Goal: Navigation & Orientation: Find specific page/section

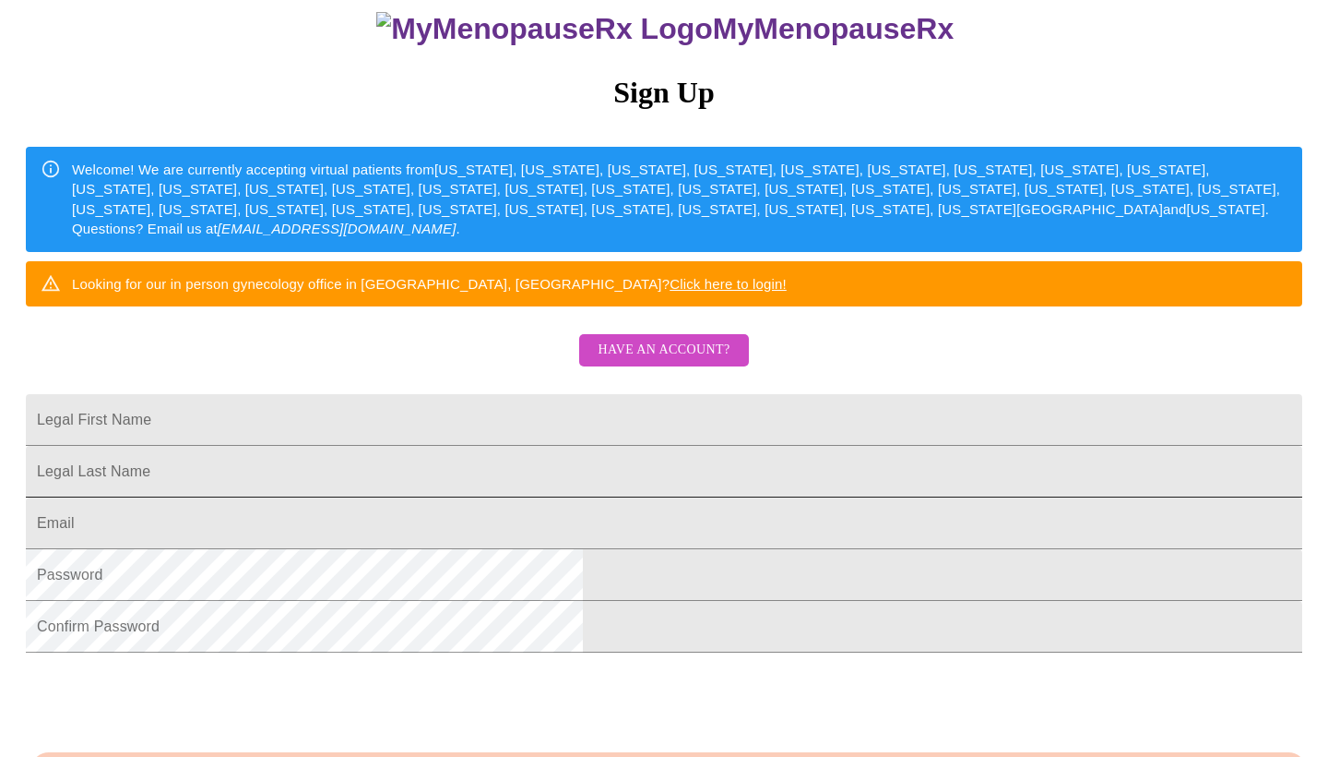
scroll to position [197, 0]
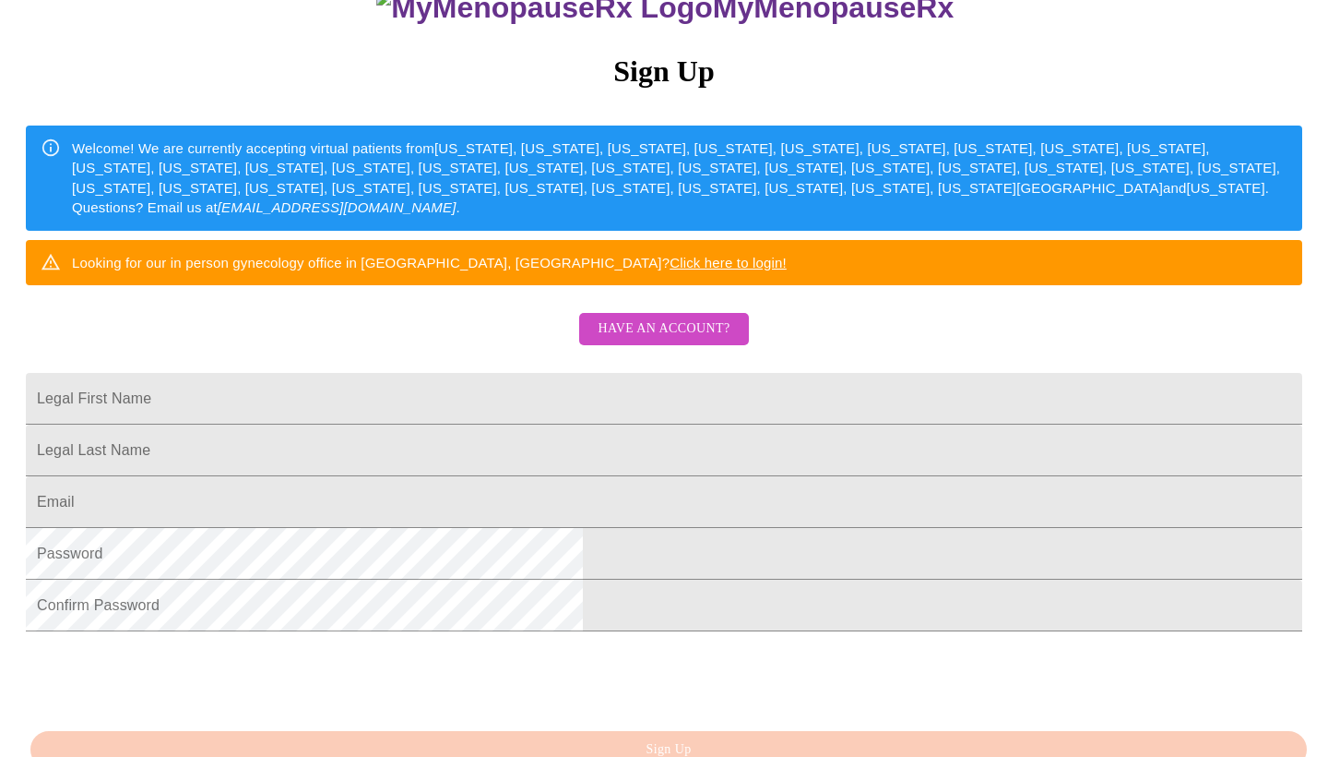
click at [622, 340] on span "Have an account?" at bounding box center [664, 328] width 132 height 23
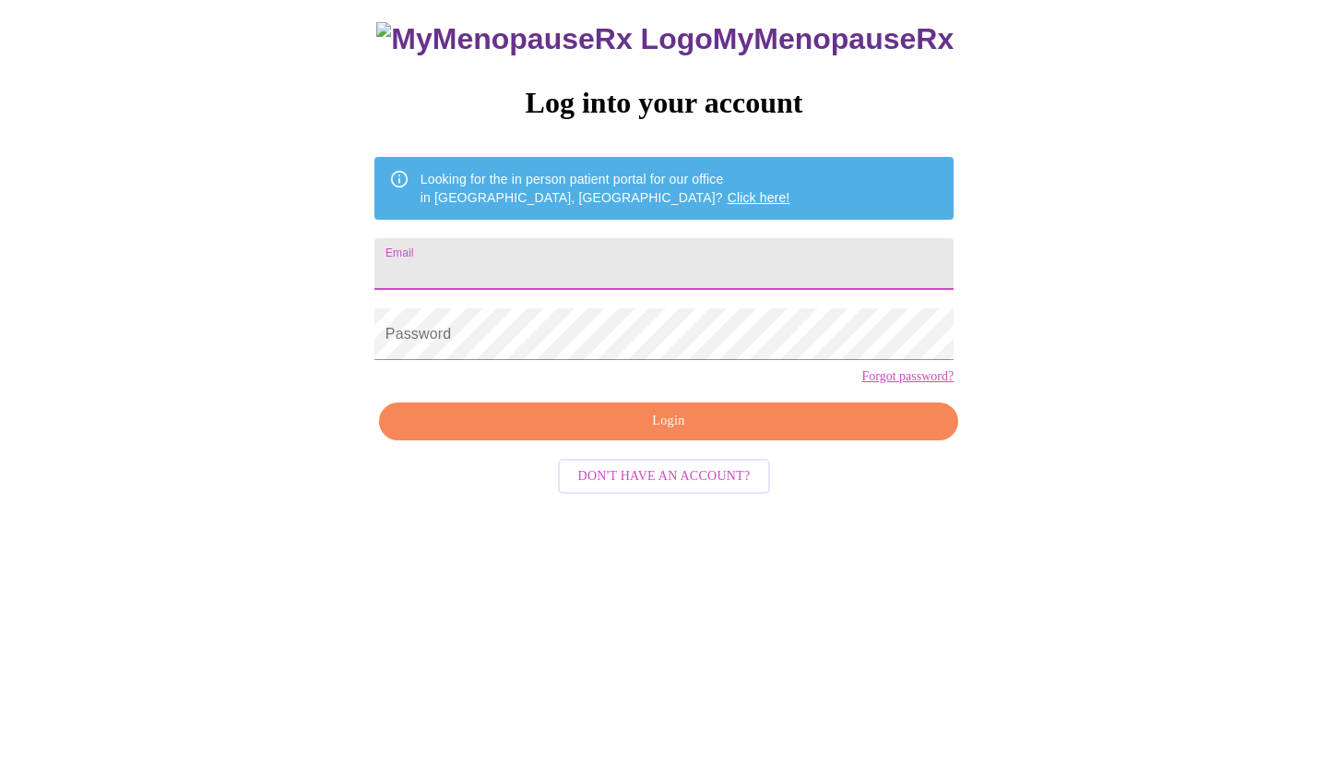
scroll to position [18, 0]
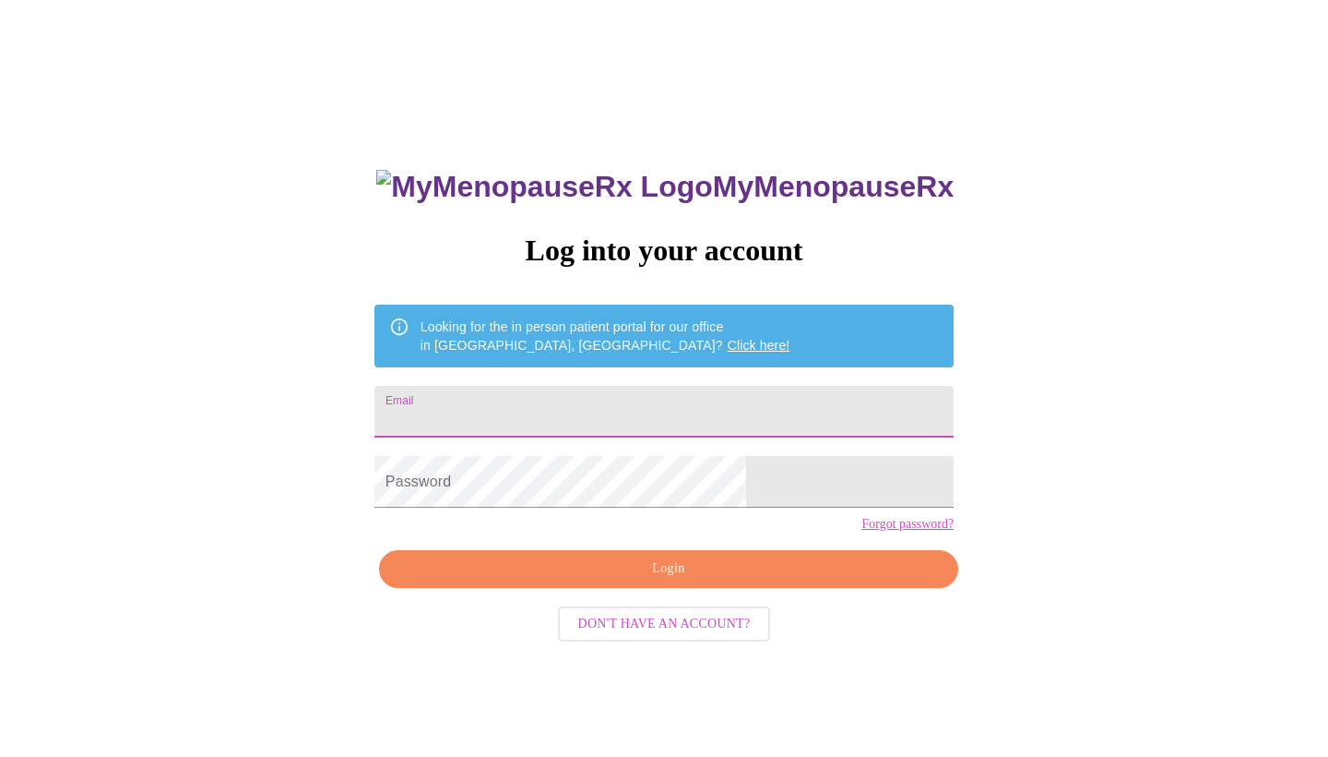
type input "[EMAIL_ADDRESS][DOMAIN_NAME]"
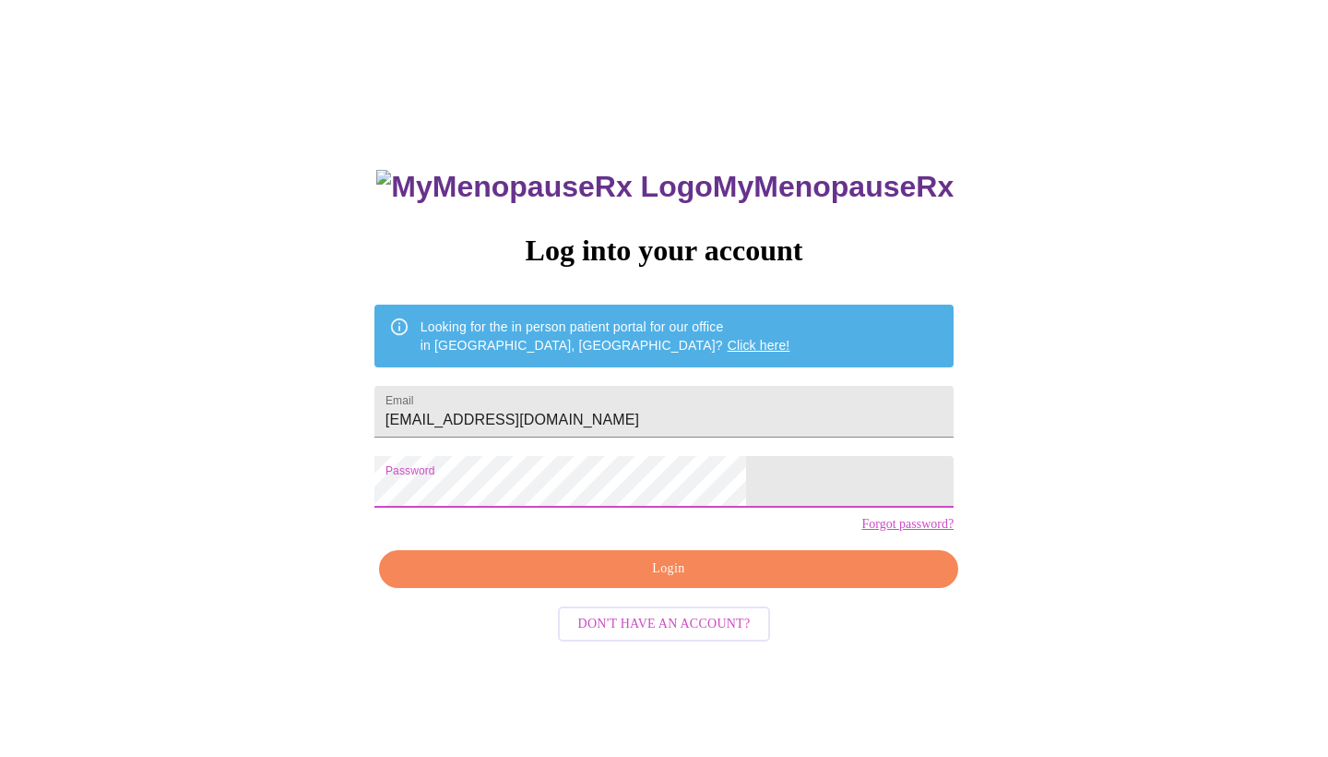
click at [607, 580] on span "Login" at bounding box center [668, 568] width 537 height 23
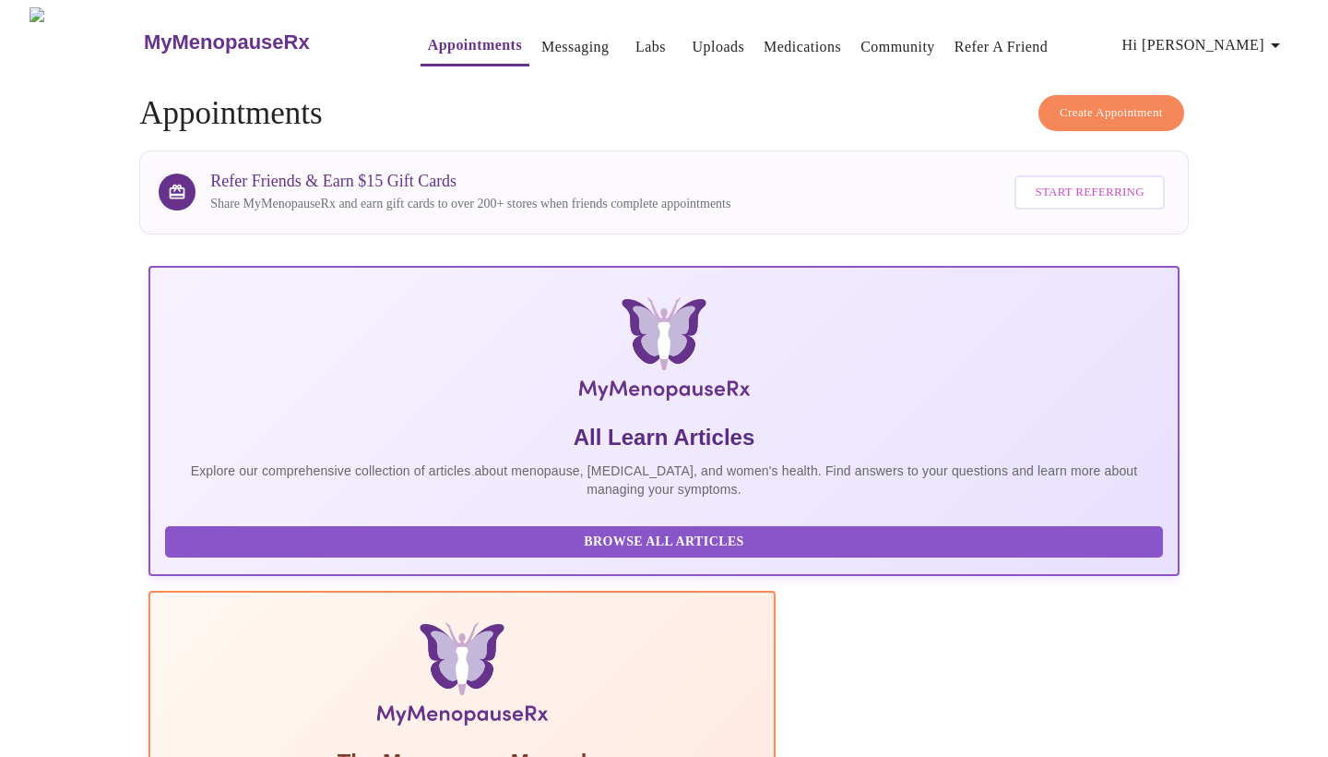
click at [542, 42] on link "Messaging" at bounding box center [575, 47] width 67 height 26
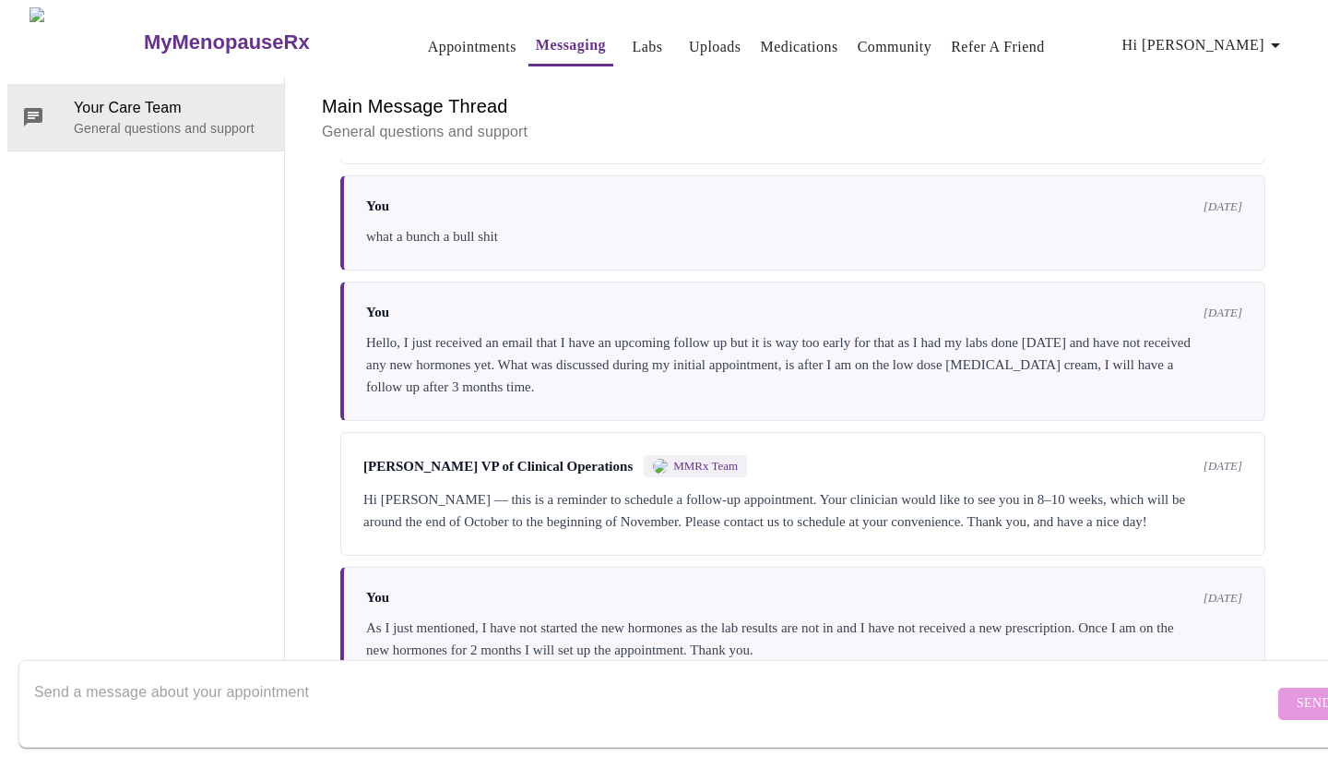
click at [633, 38] on link "Labs" at bounding box center [648, 47] width 30 height 26
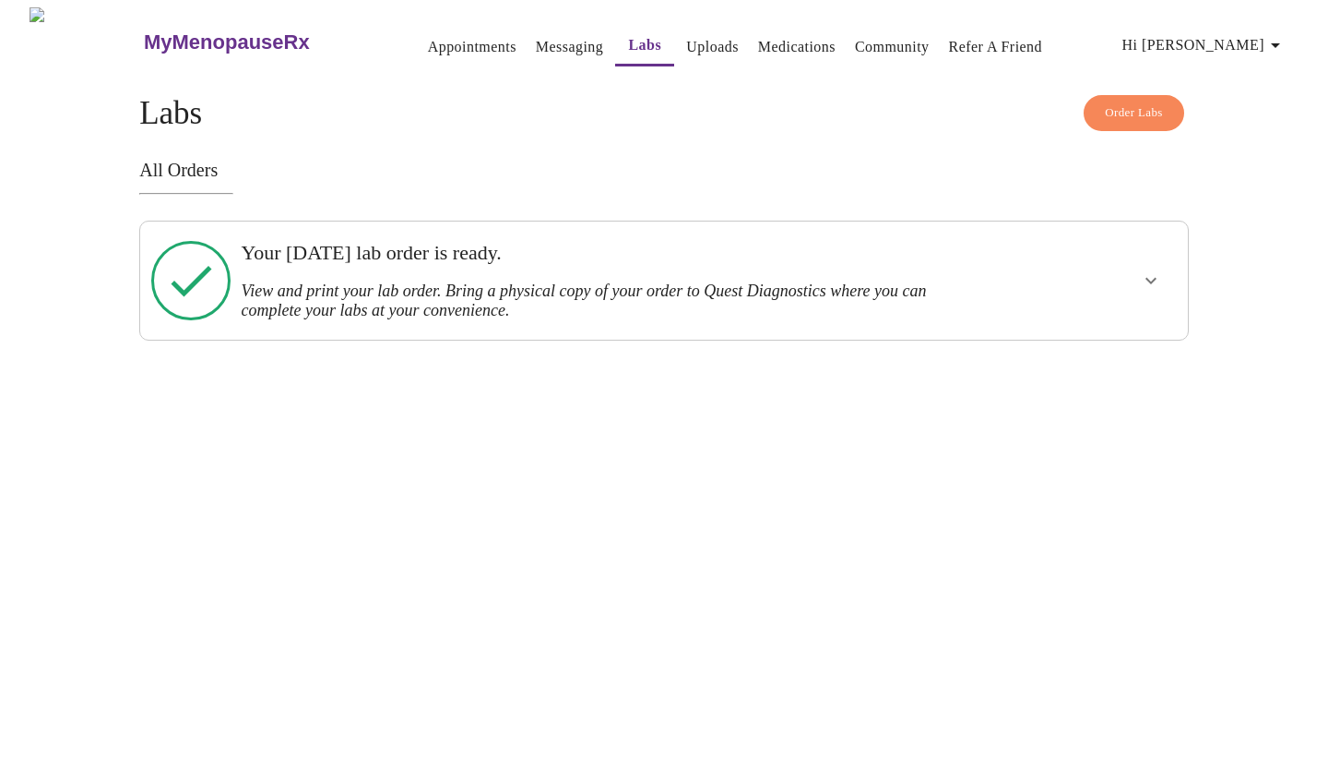
click at [484, 293] on h3 "View and print your lab order. Bring a physical copy of your order to Quest Dia…" at bounding box center [613, 300] width 745 height 39
click at [1152, 279] on icon "show more" at bounding box center [1151, 280] width 22 height 22
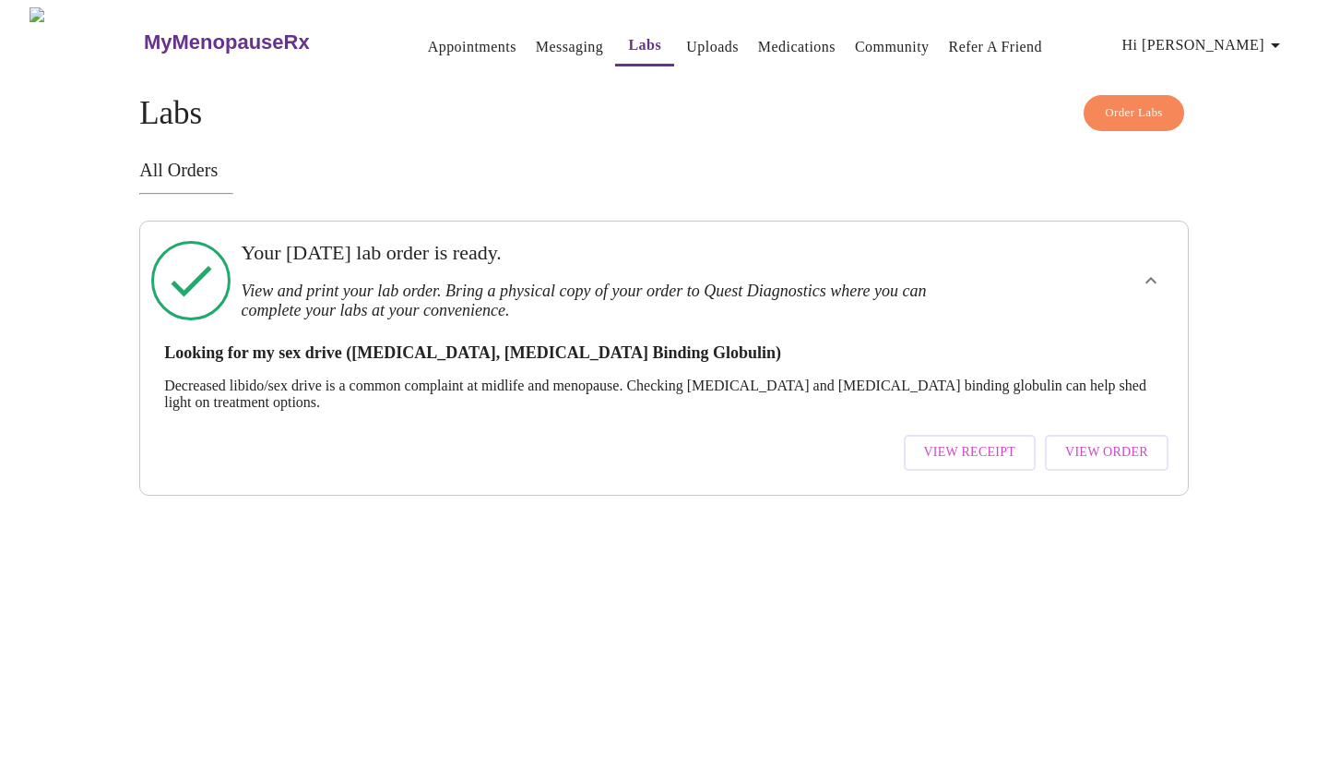
click at [1090, 452] on span "View Order" at bounding box center [1107, 452] width 83 height 23
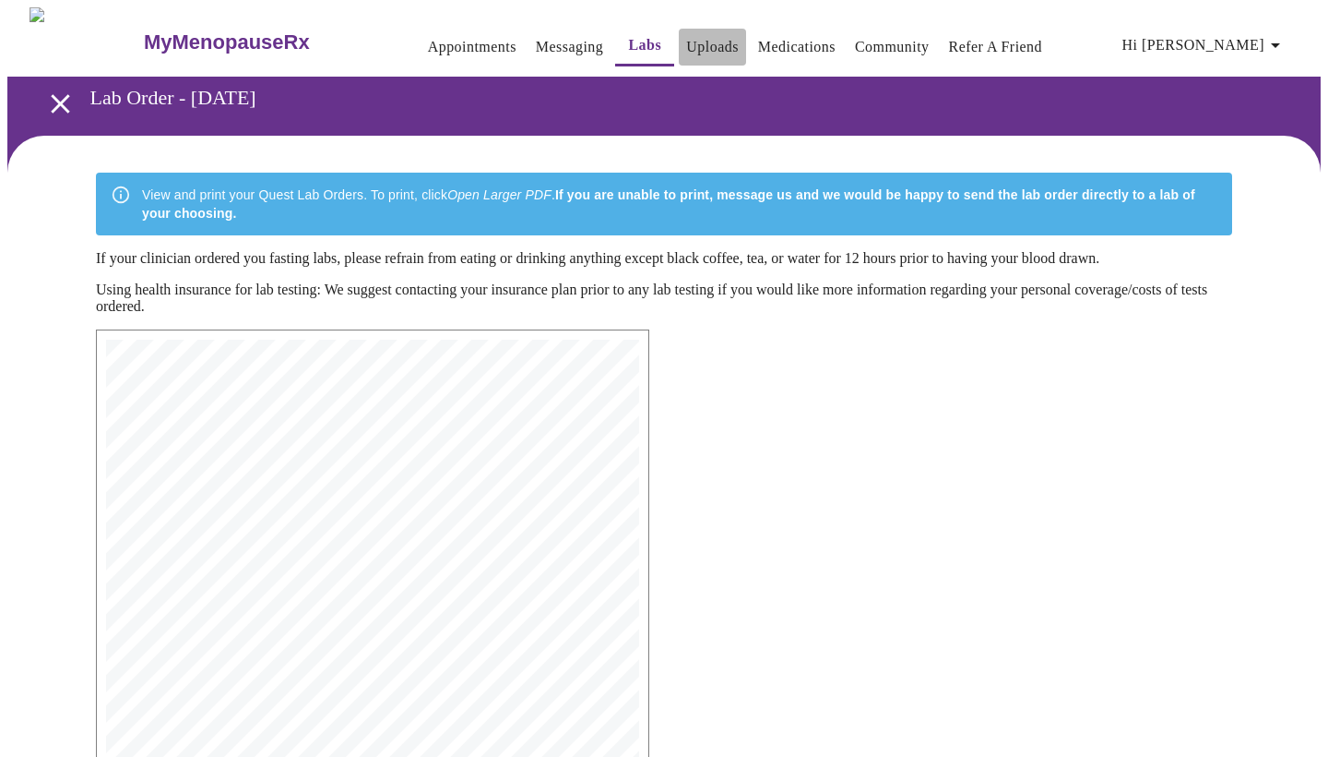
click at [686, 45] on link "Uploads" at bounding box center [712, 47] width 53 height 26
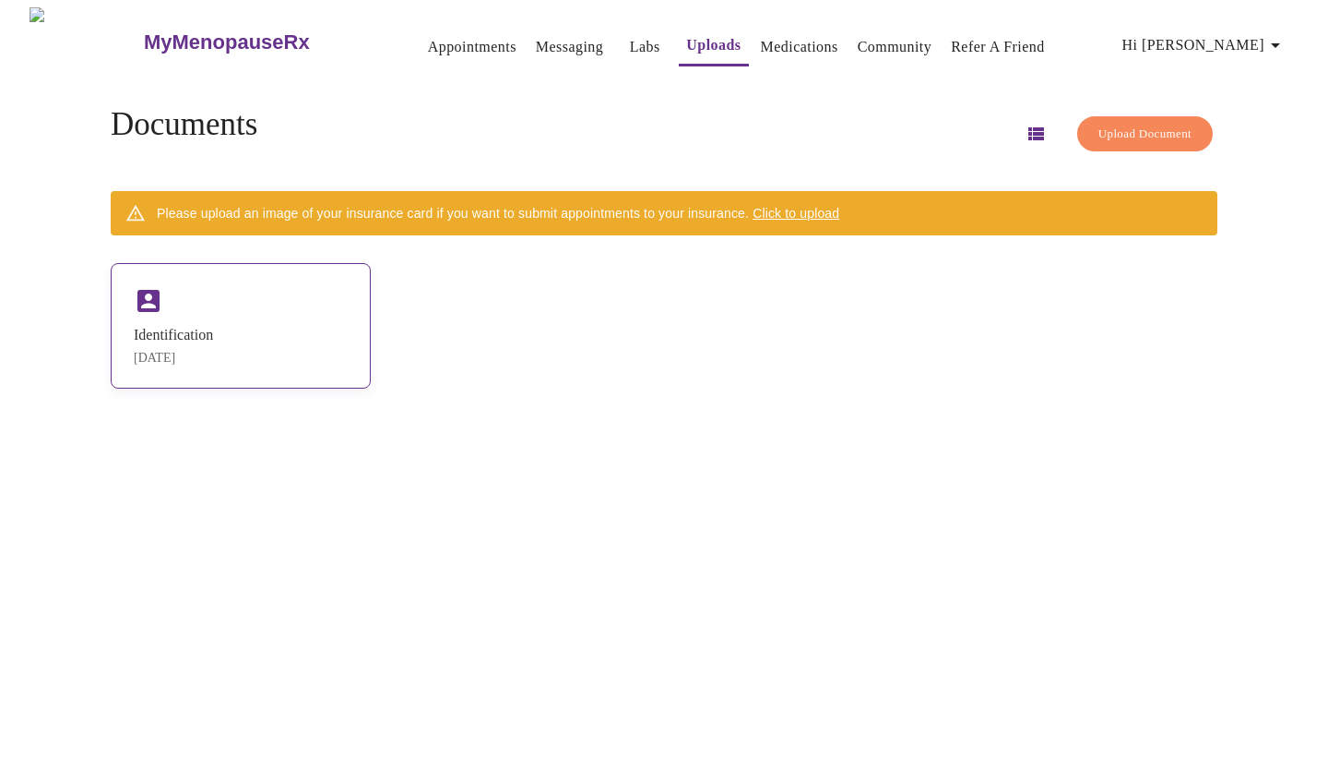
click at [213, 351] on div "[DATE]" at bounding box center [173, 358] width 79 height 15
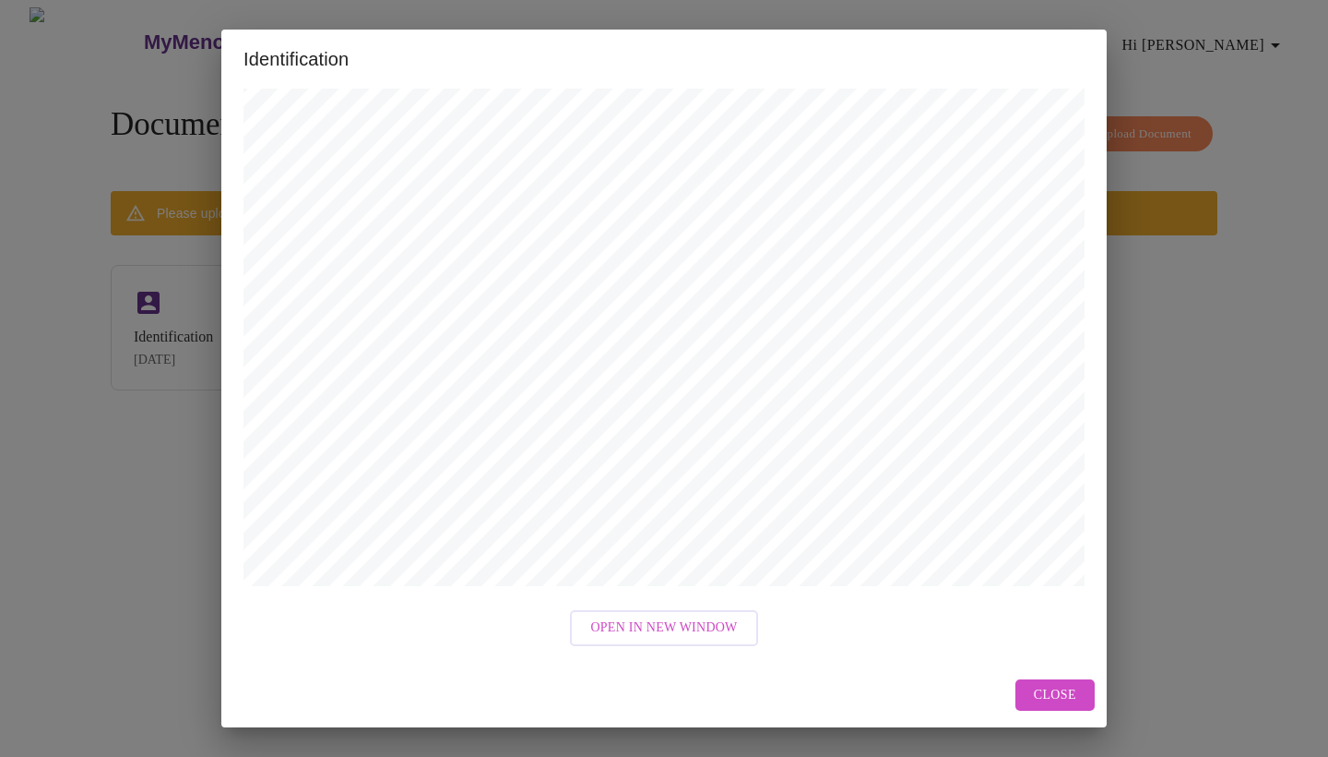
scroll to position [598, 0]
click at [1177, 356] on div "Identification Open in New Window Close" at bounding box center [664, 378] width 1328 height 757
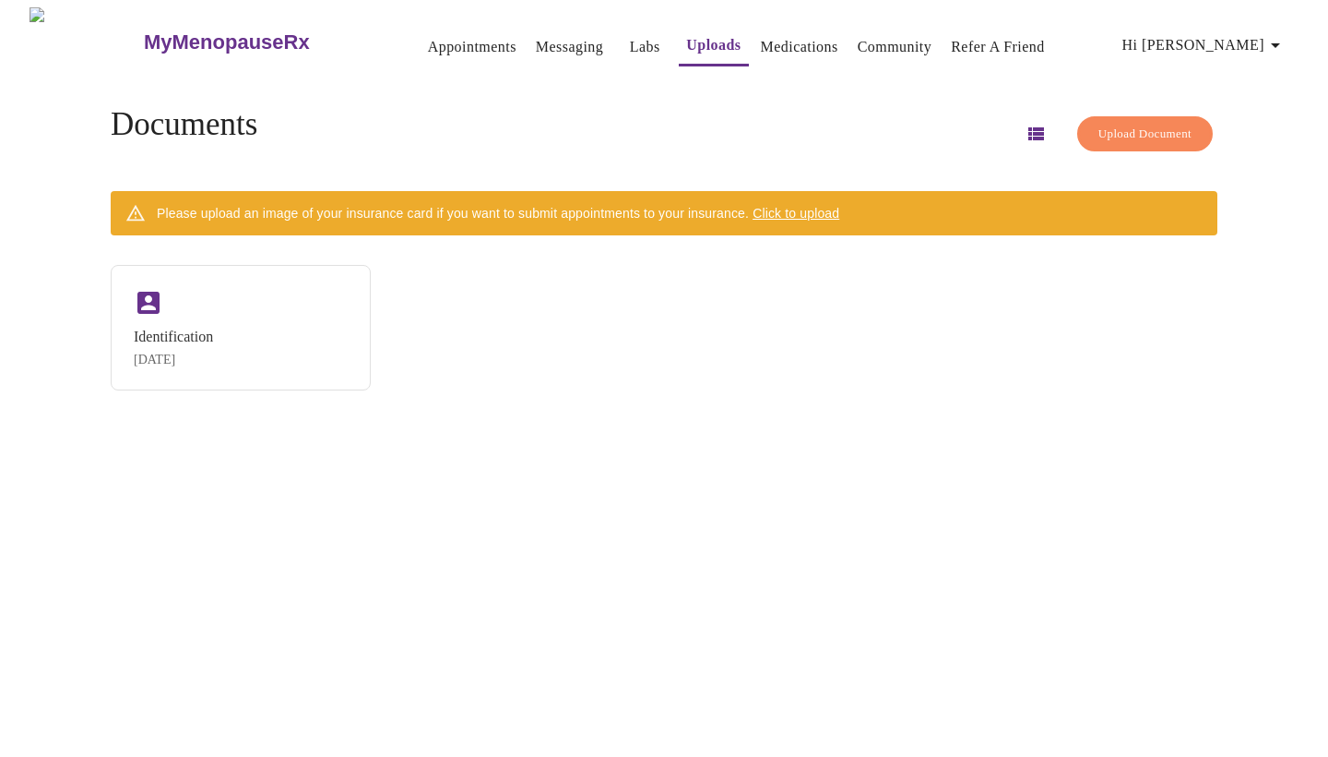
scroll to position [0, 0]
click at [174, 30] on h3 "MyMenopauseRx" at bounding box center [227, 42] width 166 height 24
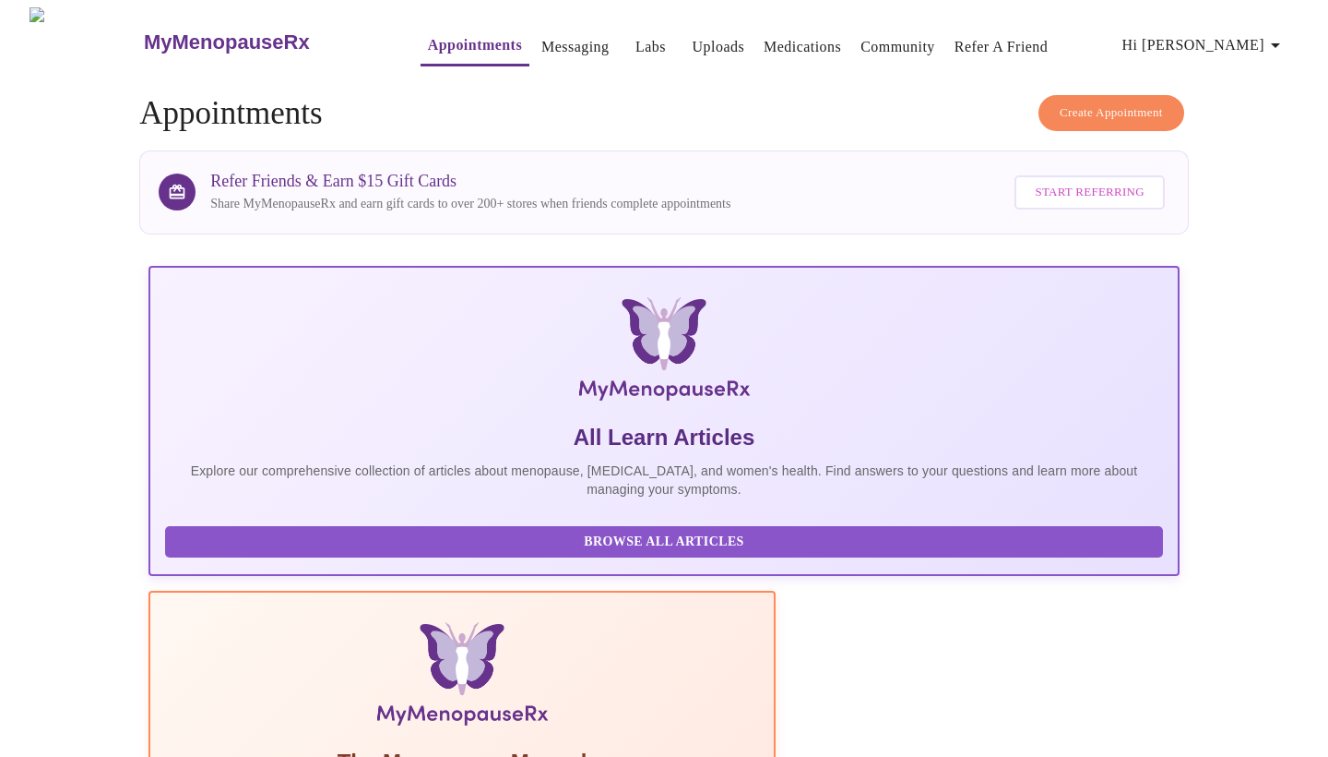
click at [154, 30] on h3 "MyMenopauseRx" at bounding box center [227, 42] width 166 height 24
click at [151, 30] on h3 "MyMenopauseRx" at bounding box center [227, 42] width 166 height 24
click at [1242, 34] on span "Hi [PERSON_NAME]" at bounding box center [1205, 45] width 164 height 26
click at [957, 79] on div at bounding box center [664, 378] width 1328 height 757
click at [557, 42] on link "Messaging" at bounding box center [575, 47] width 67 height 26
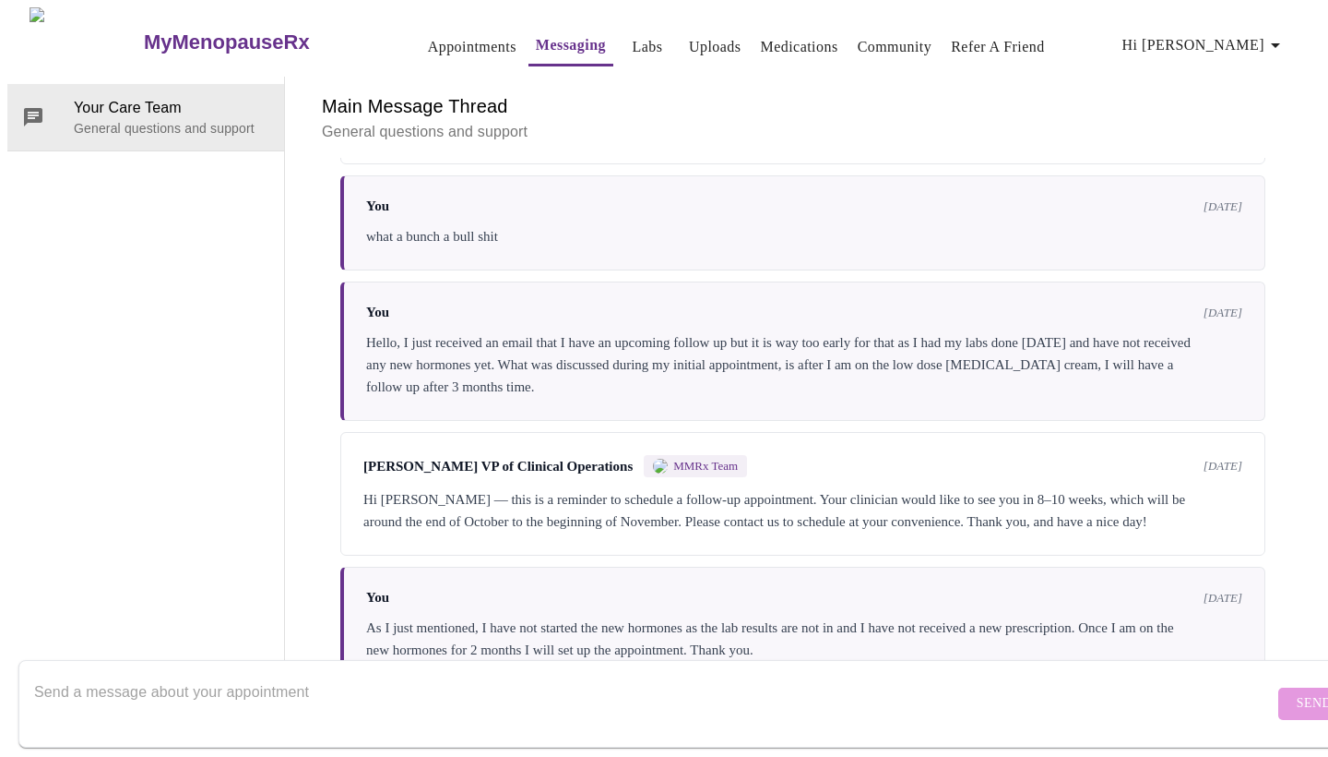
click at [689, 42] on link "Uploads" at bounding box center [715, 47] width 53 height 26
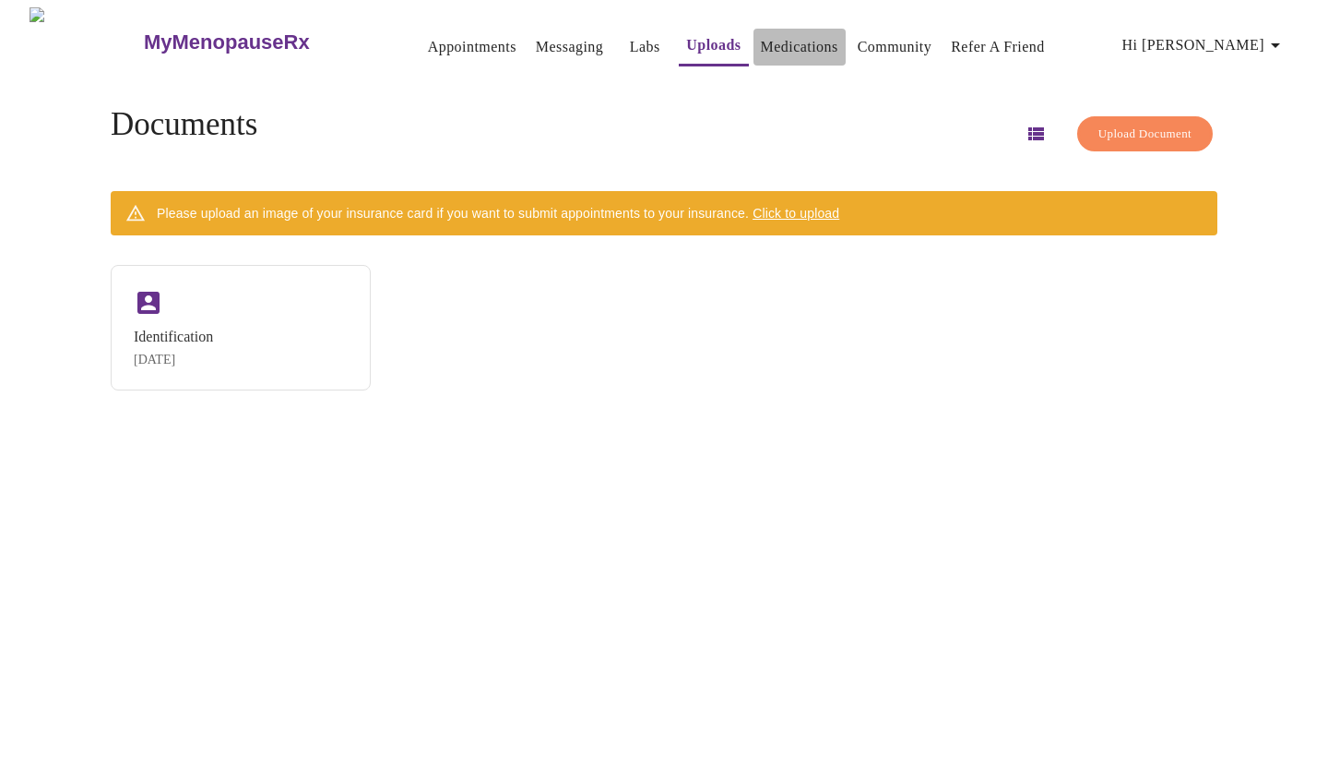
click at [763, 35] on link "Medications" at bounding box center [799, 47] width 77 height 26
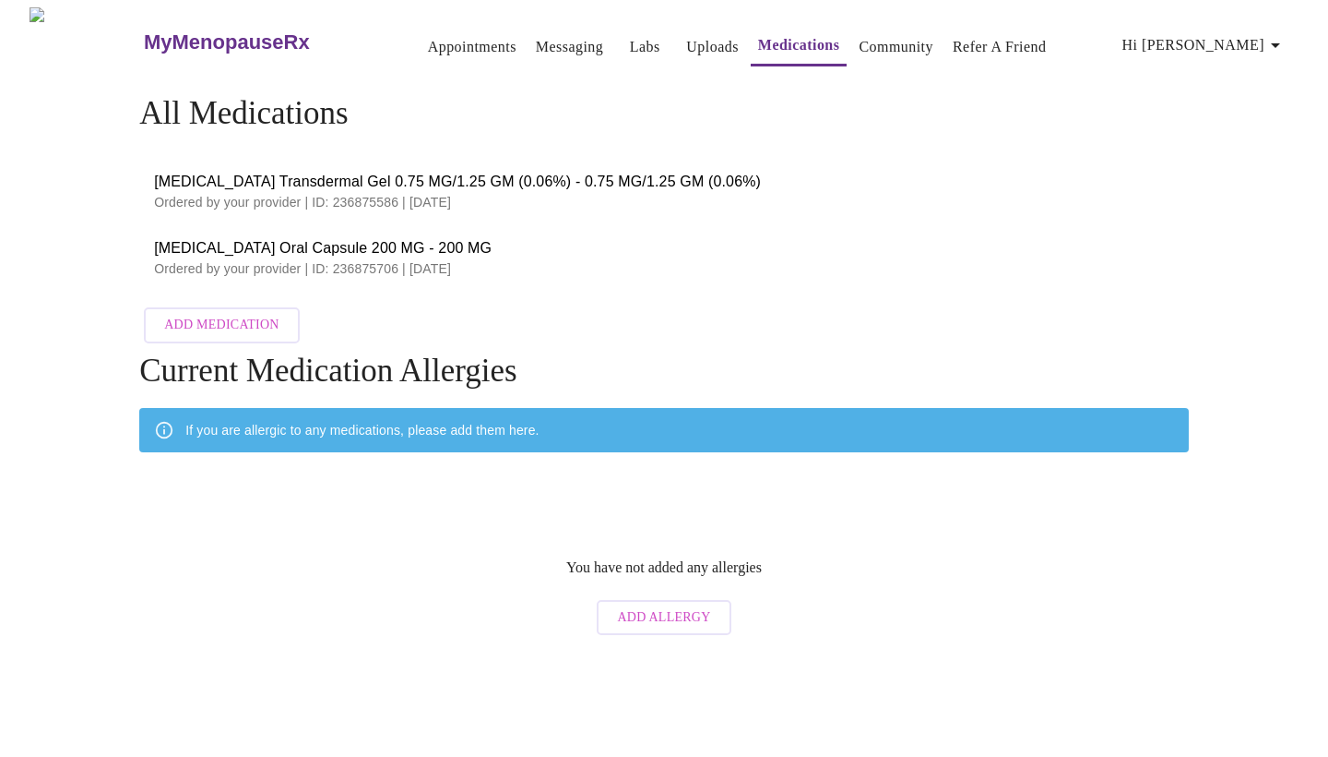
click at [895, 34] on link "Community" at bounding box center [896, 47] width 75 height 26
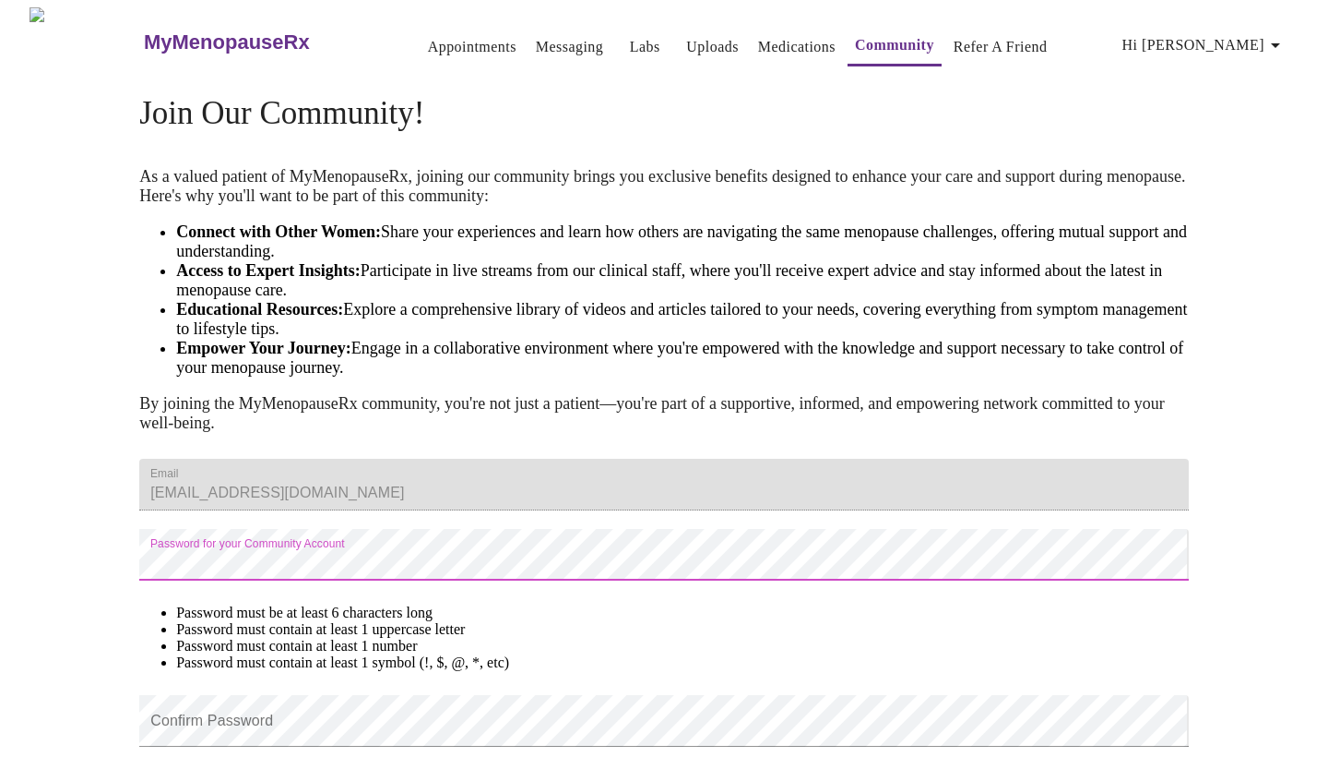
click at [974, 29] on button "Refer a Friend" at bounding box center [1001, 47] width 109 height 37
click at [974, 40] on link "Refer a Friend" at bounding box center [1001, 47] width 94 height 26
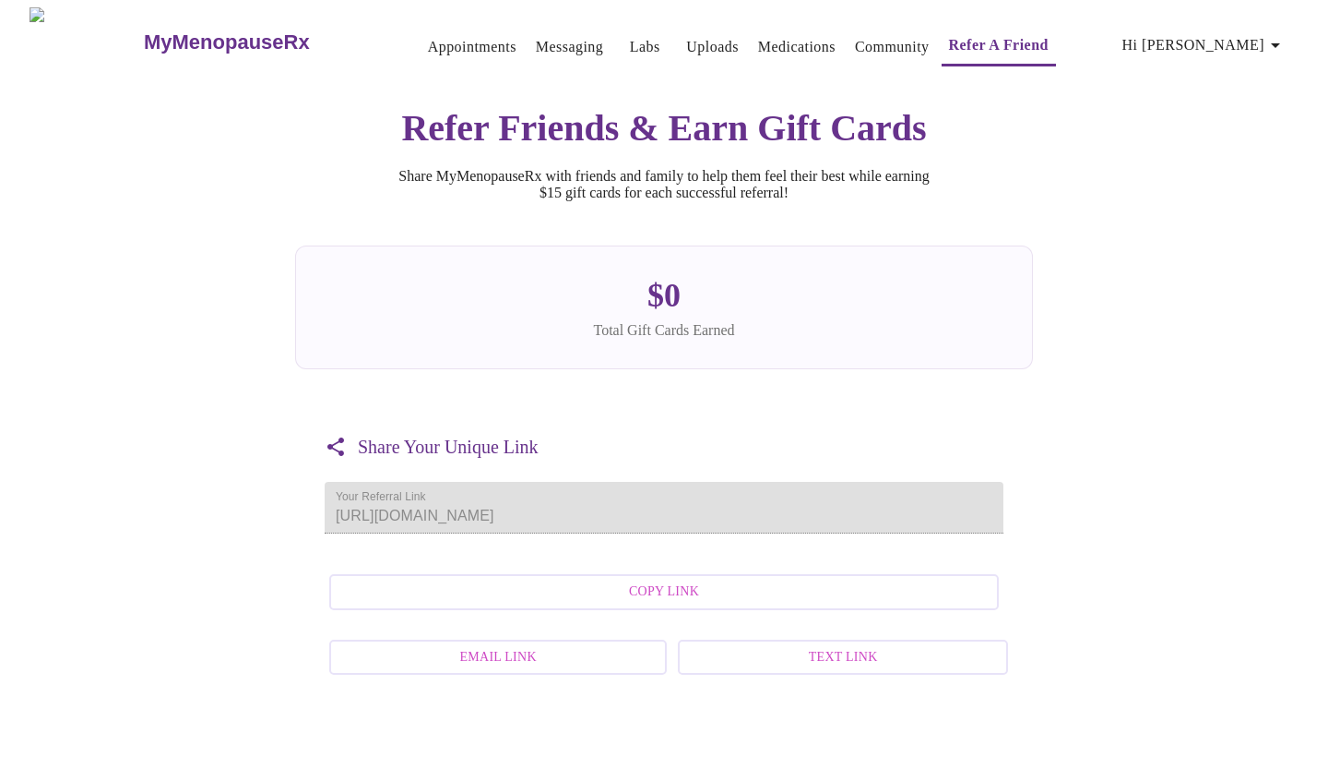
click at [203, 32] on h3 "MyMenopauseRx" at bounding box center [227, 42] width 166 height 24
